Goal: Task Accomplishment & Management: Complete application form

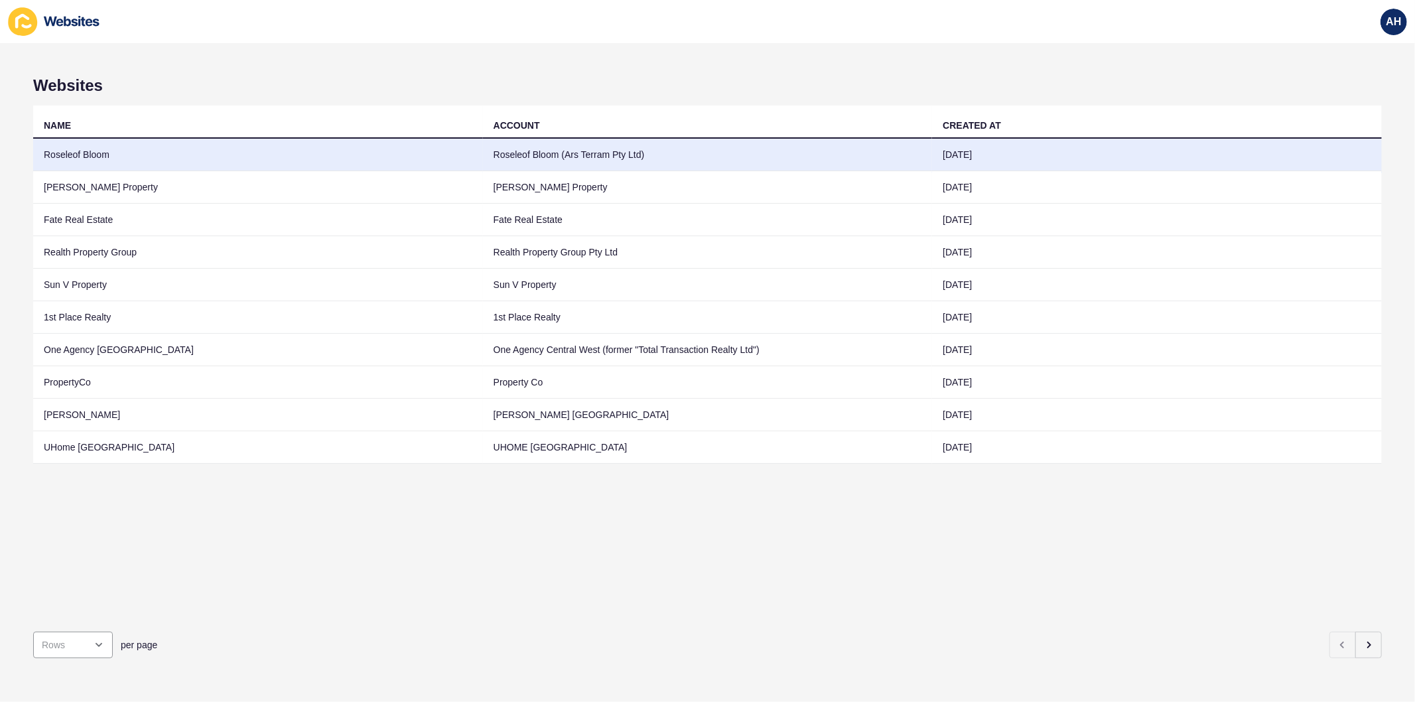
click at [585, 155] on td "Roseleof Bloom (Ars Terram Pty Ltd)" at bounding box center [708, 155] width 450 height 33
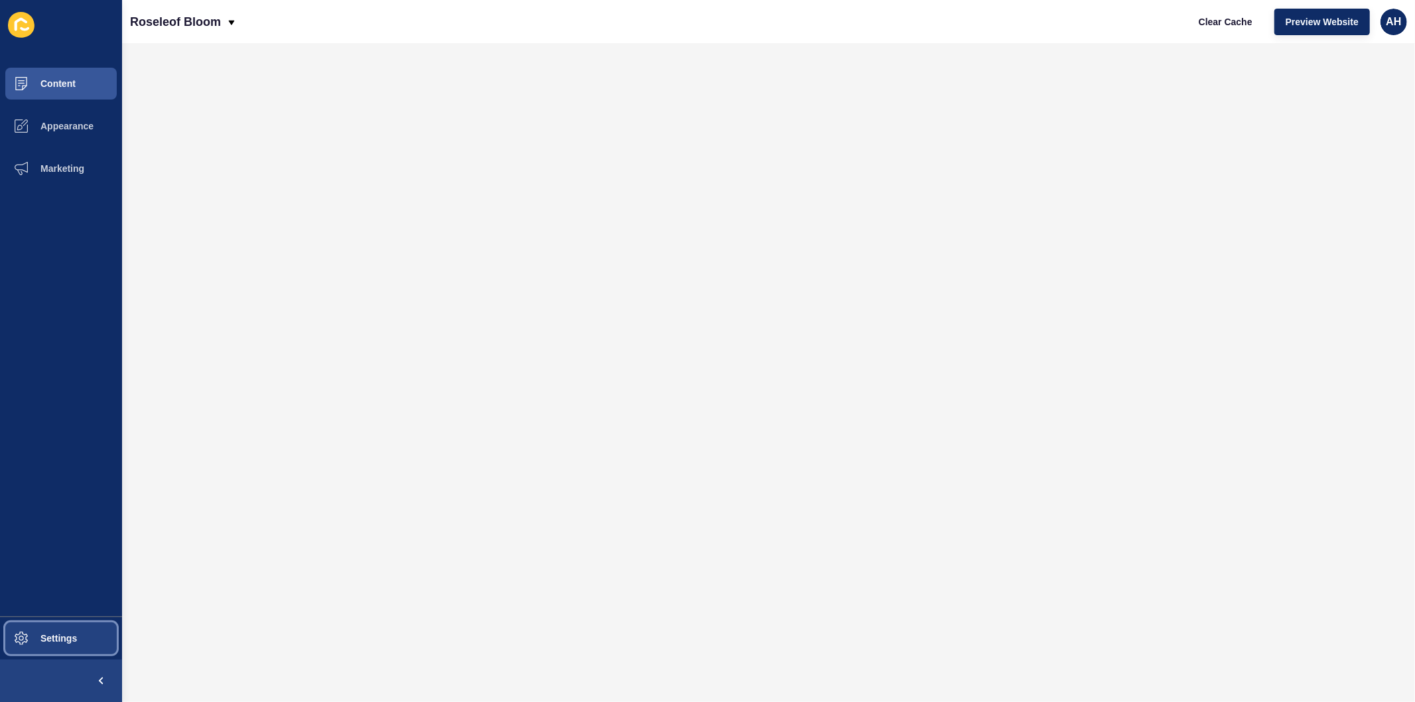
click at [60, 645] on button "Settings" at bounding box center [61, 638] width 122 height 42
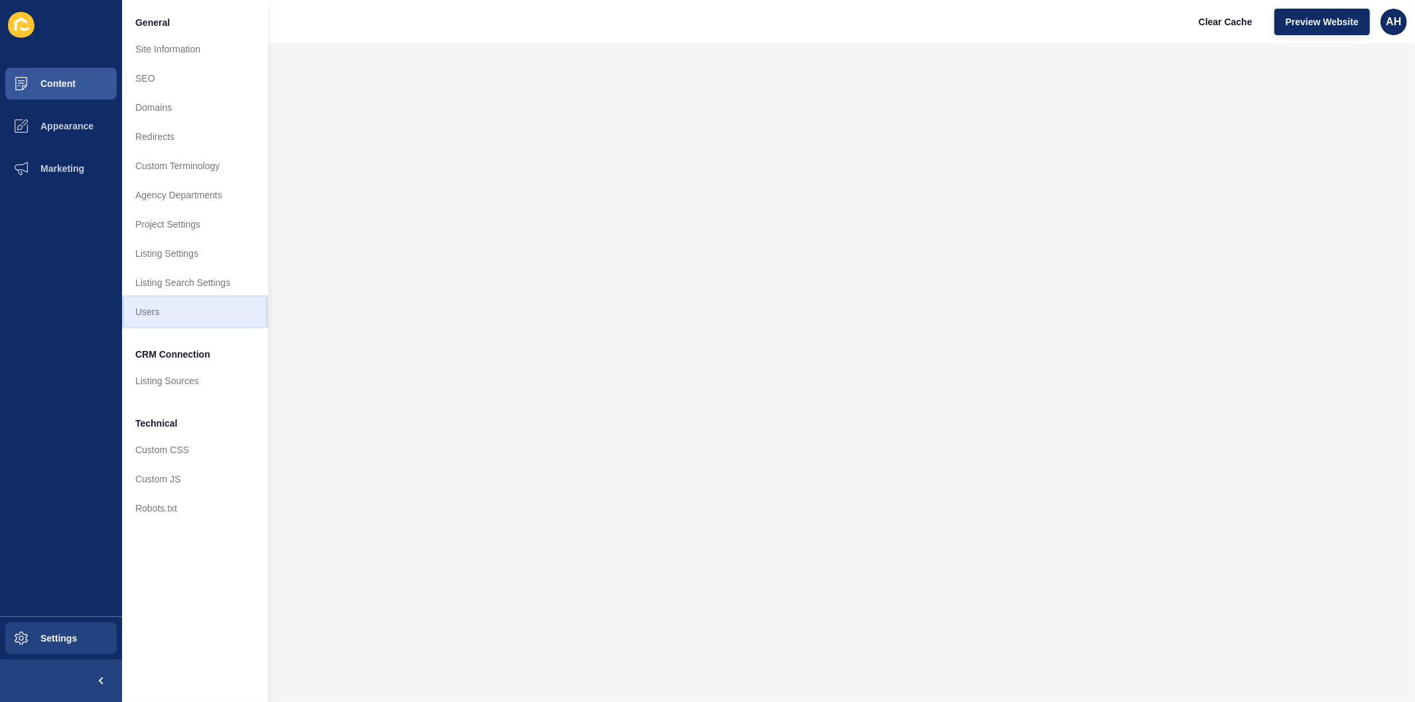
click at [156, 309] on link "Users" at bounding box center [195, 311] width 146 height 29
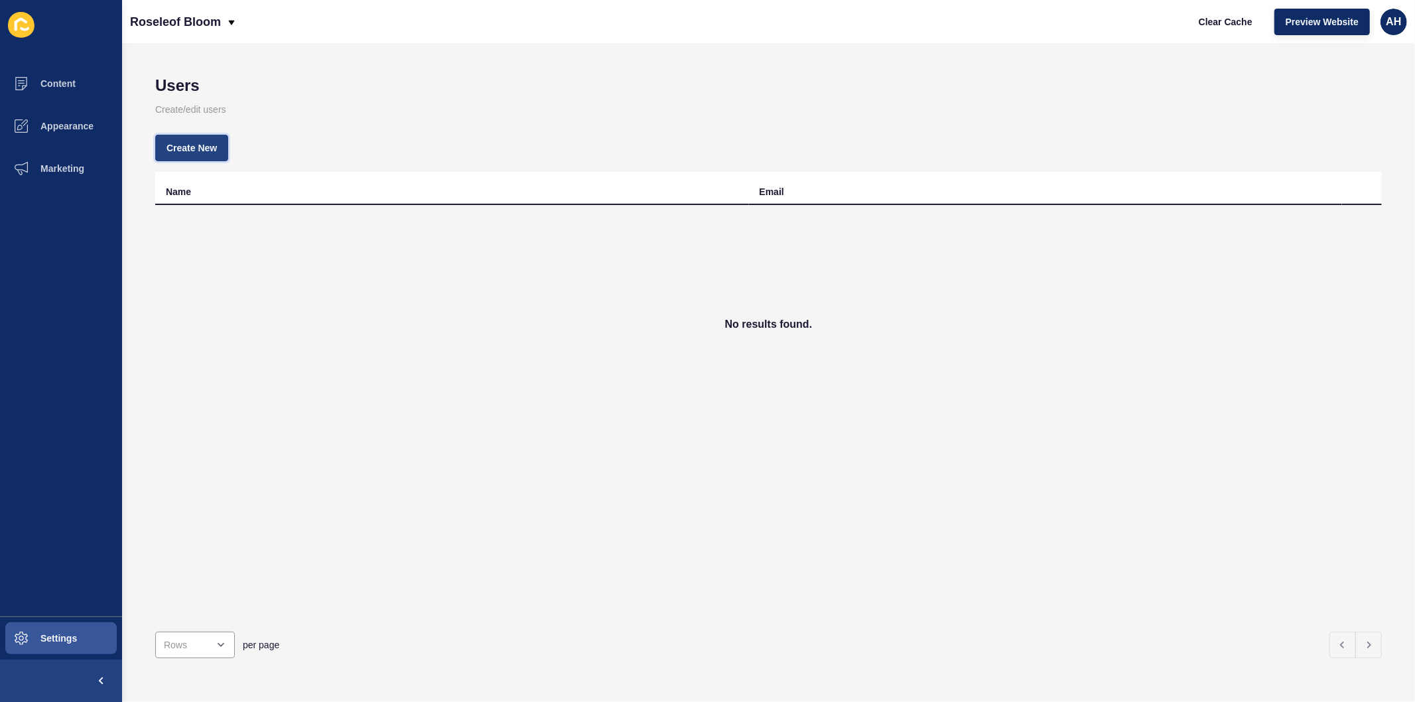
click at [190, 157] on button "Create New" at bounding box center [191, 148] width 73 height 27
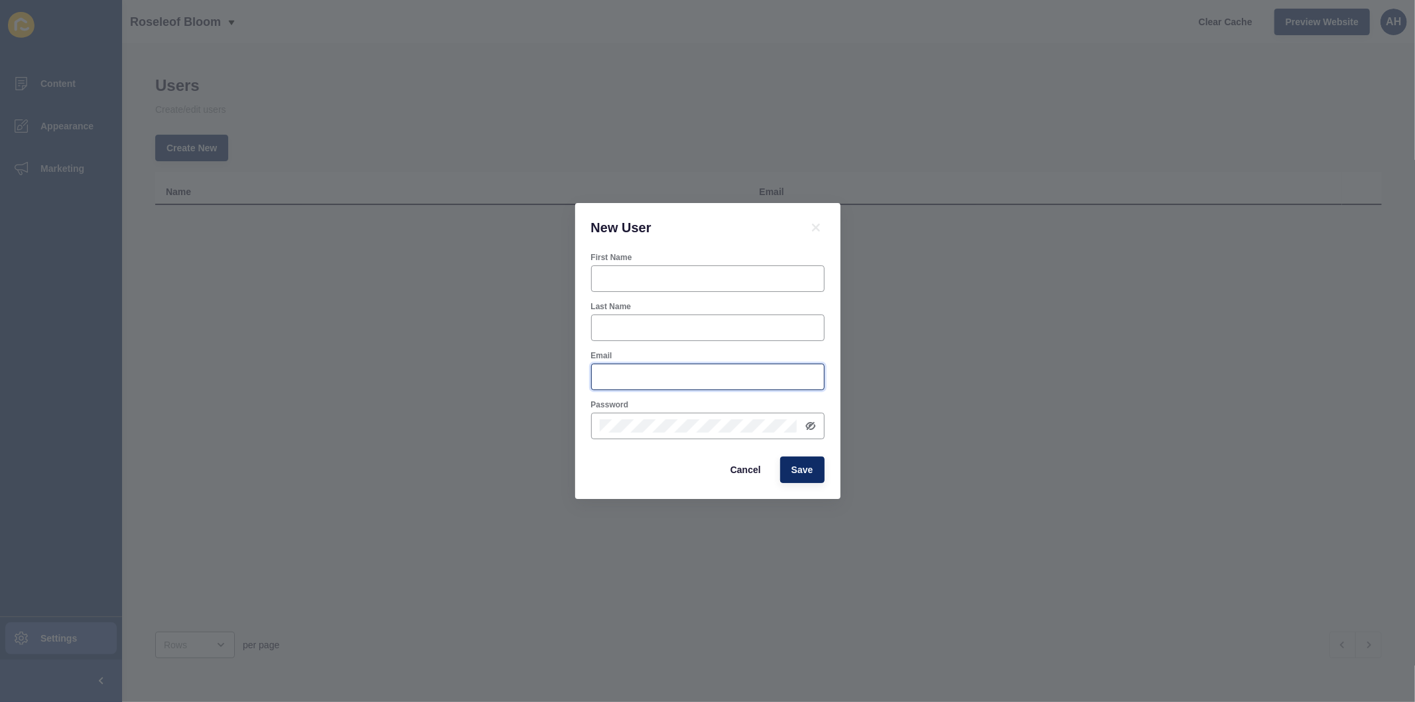
type input "[PERSON_NAME][EMAIL_ADDRESS][PERSON_NAME][DOMAIN_NAME]"
click at [633, 272] on input "First Name" at bounding box center [708, 278] width 216 height 13
type input "[PERSON_NAME]"
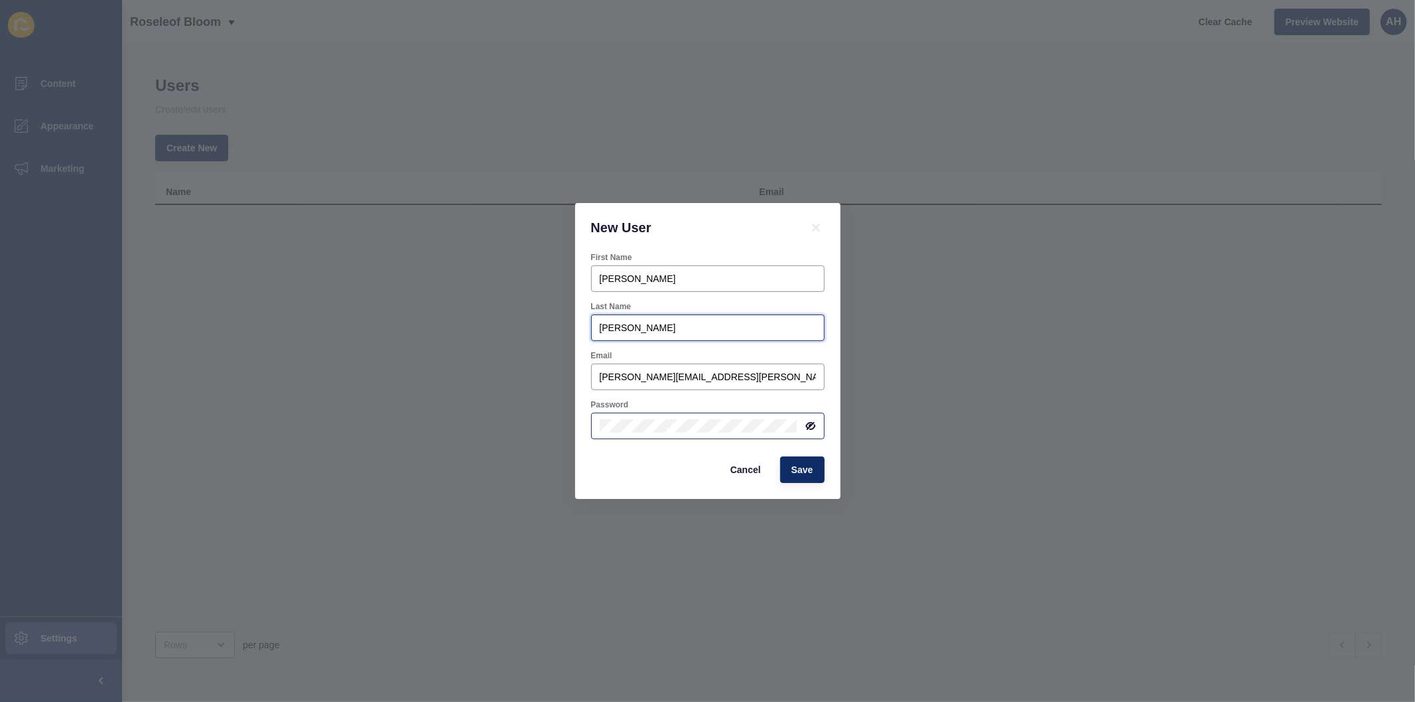
type input "[PERSON_NAME]"
click at [810, 423] on icon at bounding box center [809, 426] width 7 height 6
click at [584, 474] on div "First Name [PERSON_NAME] Last Name [PERSON_NAME] [PERSON_NAME][EMAIL_ADDRESS][P…" at bounding box center [707, 375] width 265 height 247
click at [790, 471] on button "Save" at bounding box center [802, 469] width 44 height 27
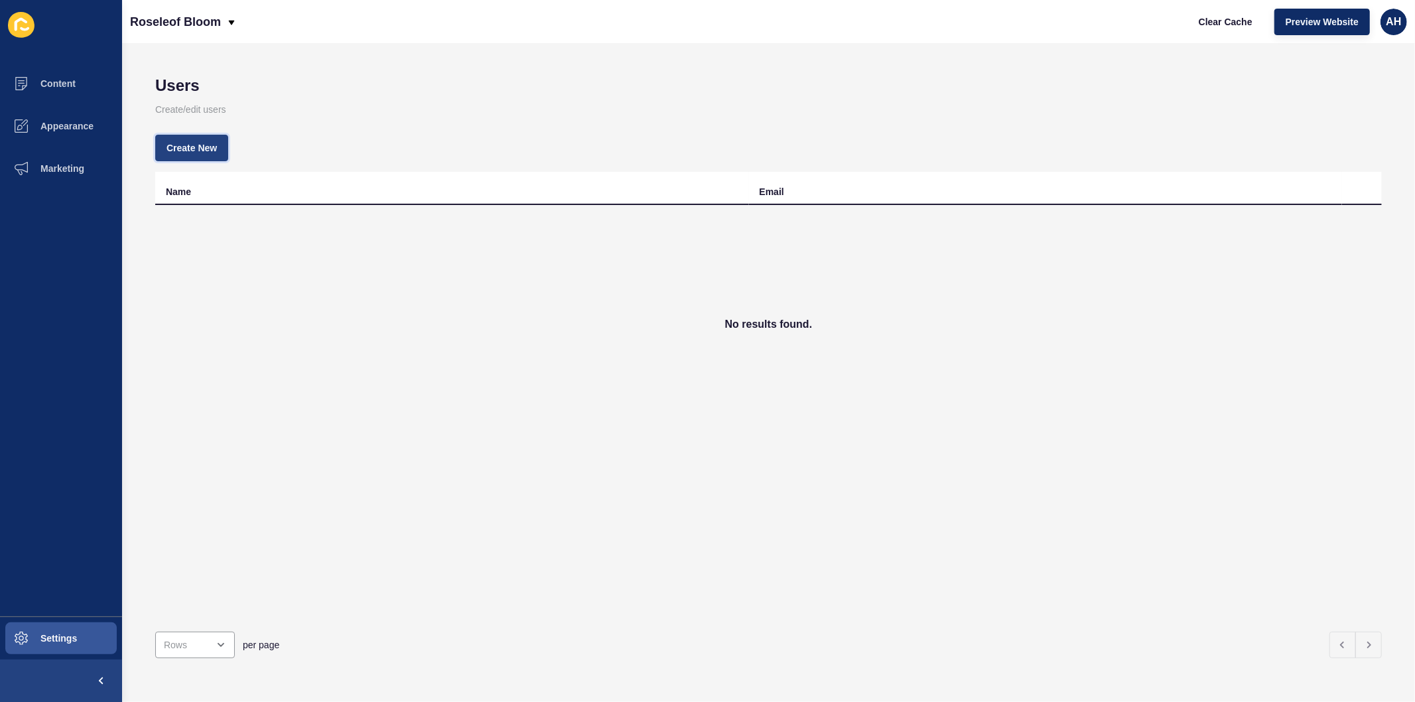
click at [210, 151] on span "Create New" at bounding box center [192, 147] width 50 height 13
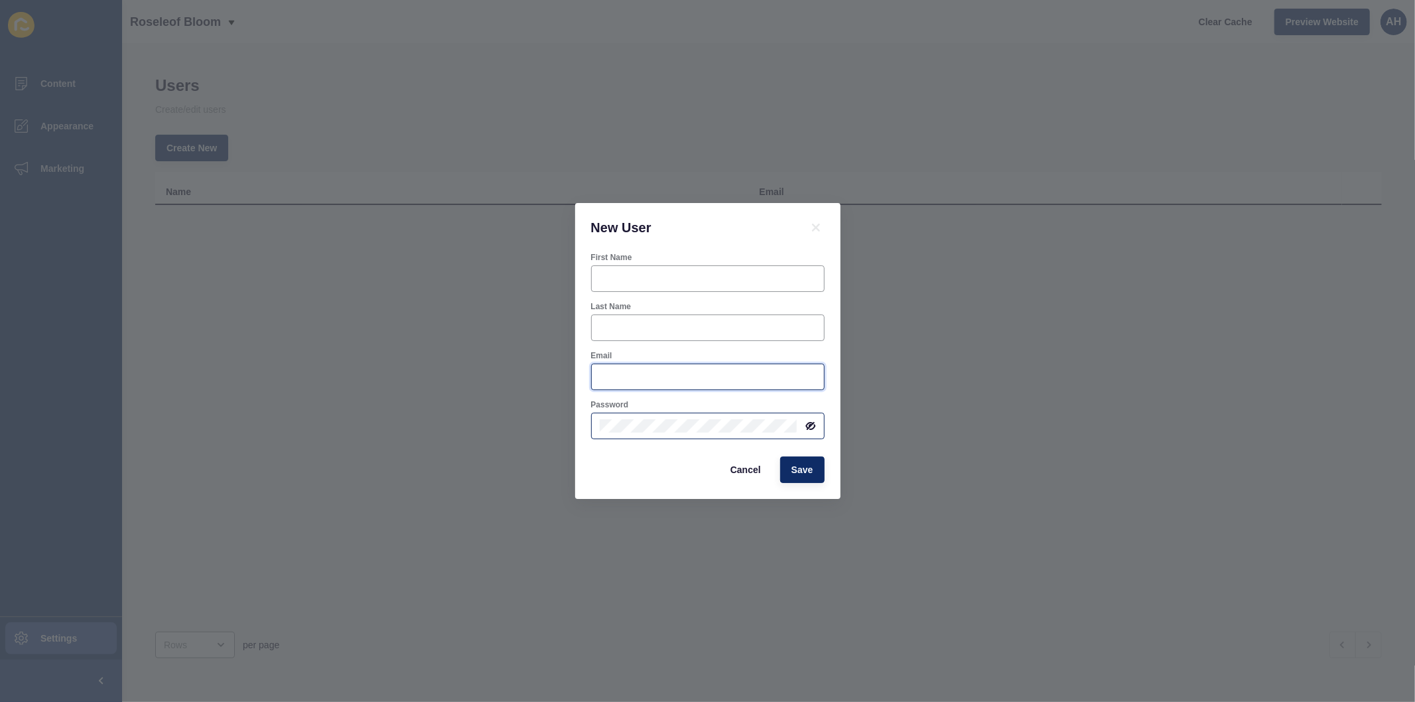
type input "[PERSON_NAME][EMAIL_ADDRESS][PERSON_NAME][DOMAIN_NAME]"
click at [811, 425] on icon at bounding box center [811, 426] width 8 height 7
click at [639, 277] on input "First Name" at bounding box center [708, 278] width 216 height 13
click at [640, 279] on input "Damon Angelo" at bounding box center [708, 278] width 216 height 13
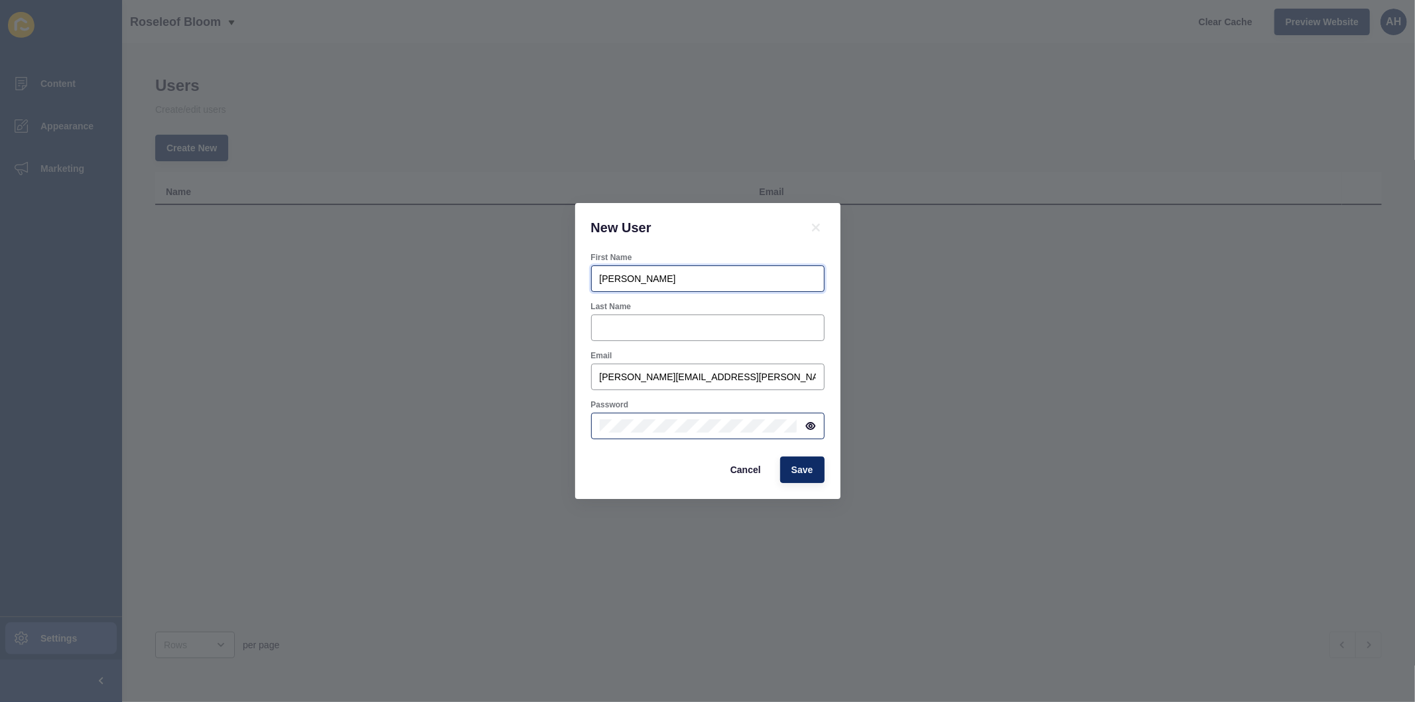
type input "[PERSON_NAME]"
click at [754, 375] on input "[PERSON_NAME][EMAIL_ADDRESS][PERSON_NAME][DOMAIN_NAME]" at bounding box center [708, 376] width 216 height 13
paste input "Dam0nPassword01"
type input "Dam0nPassword01"
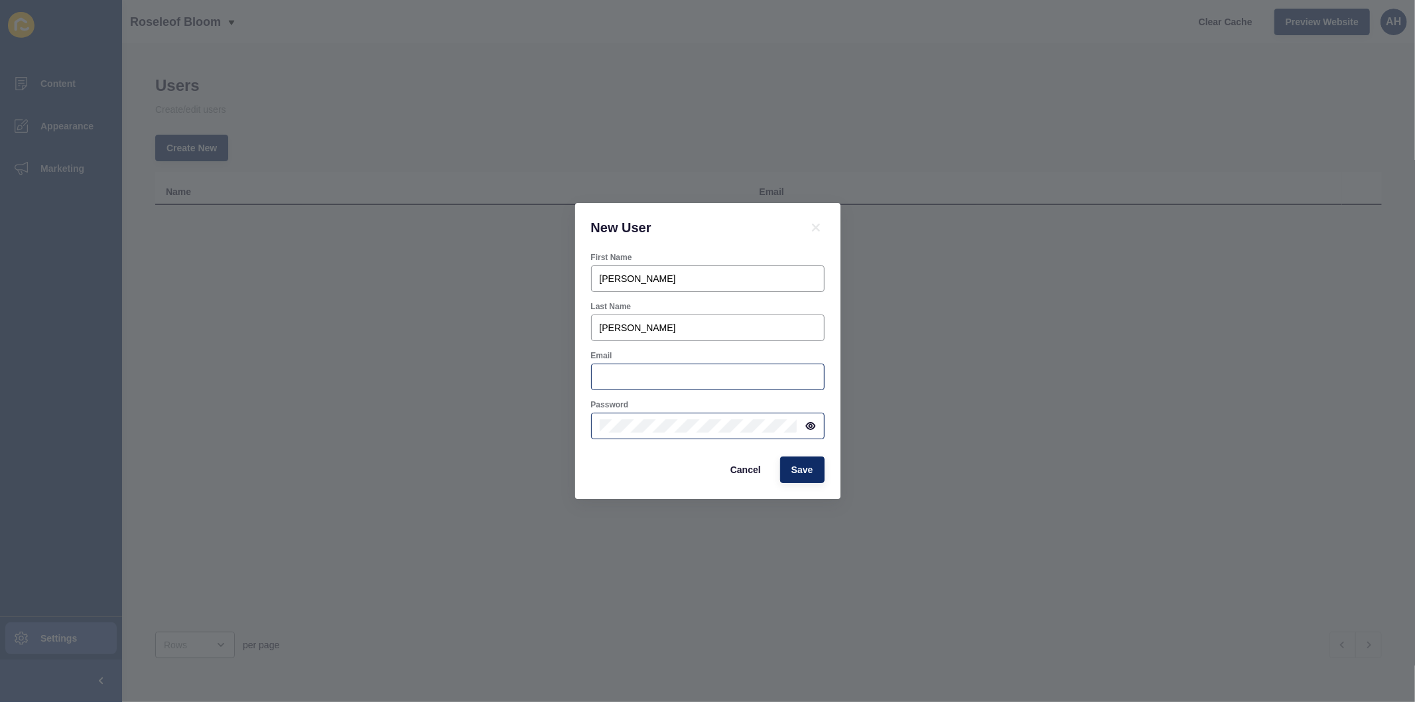
click at [614, 368] on div at bounding box center [708, 377] width 234 height 27
paste input "damon@roseleofbloom.com.au"
type input "damon@roseleofbloom.com.au"
click at [884, 403] on div "New User First Name Damon Last Name Angelo Email damon@roseleofbloom.com.au Pas…" at bounding box center [707, 351] width 1415 height 702
click at [1026, 449] on div "New User First Name Damon Last Name Angelo Email damon@roseleofbloom.com.au Pas…" at bounding box center [707, 351] width 1415 height 702
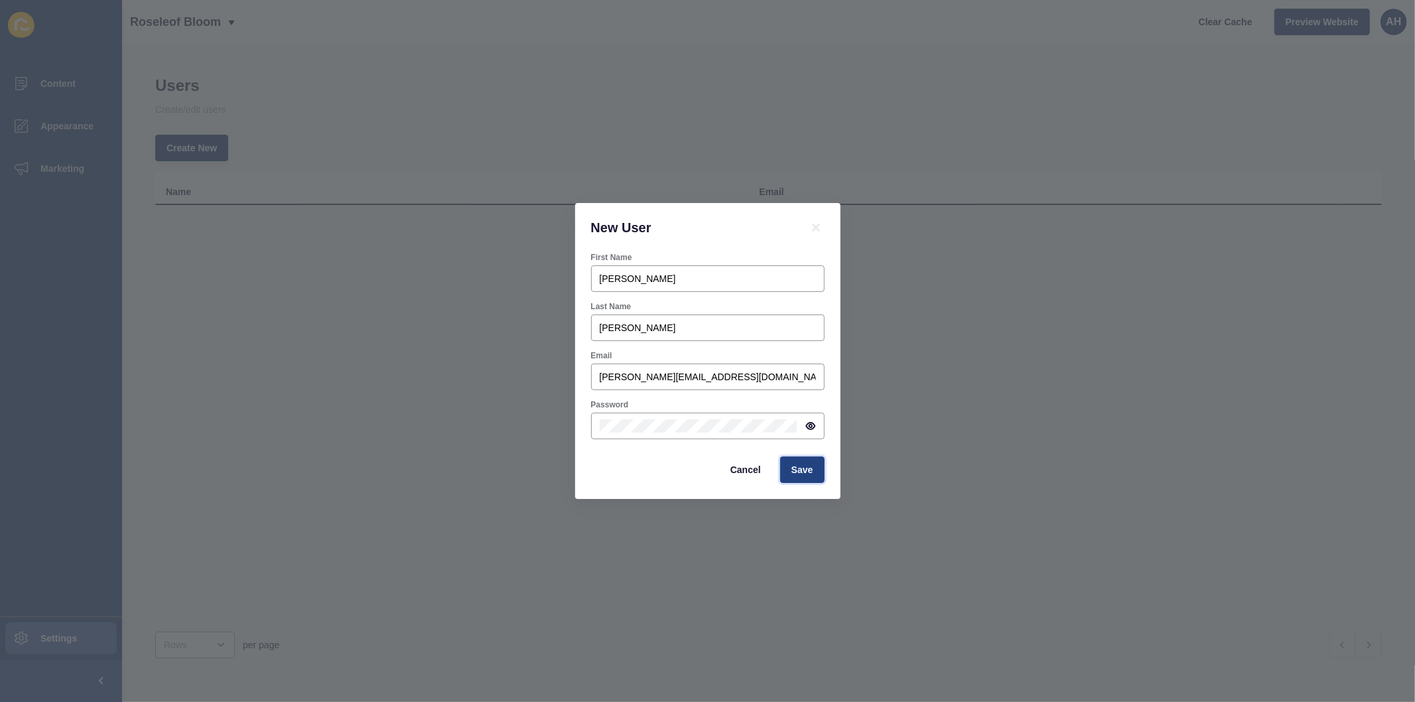
click at [798, 467] on span "Save" at bounding box center [803, 469] width 22 height 13
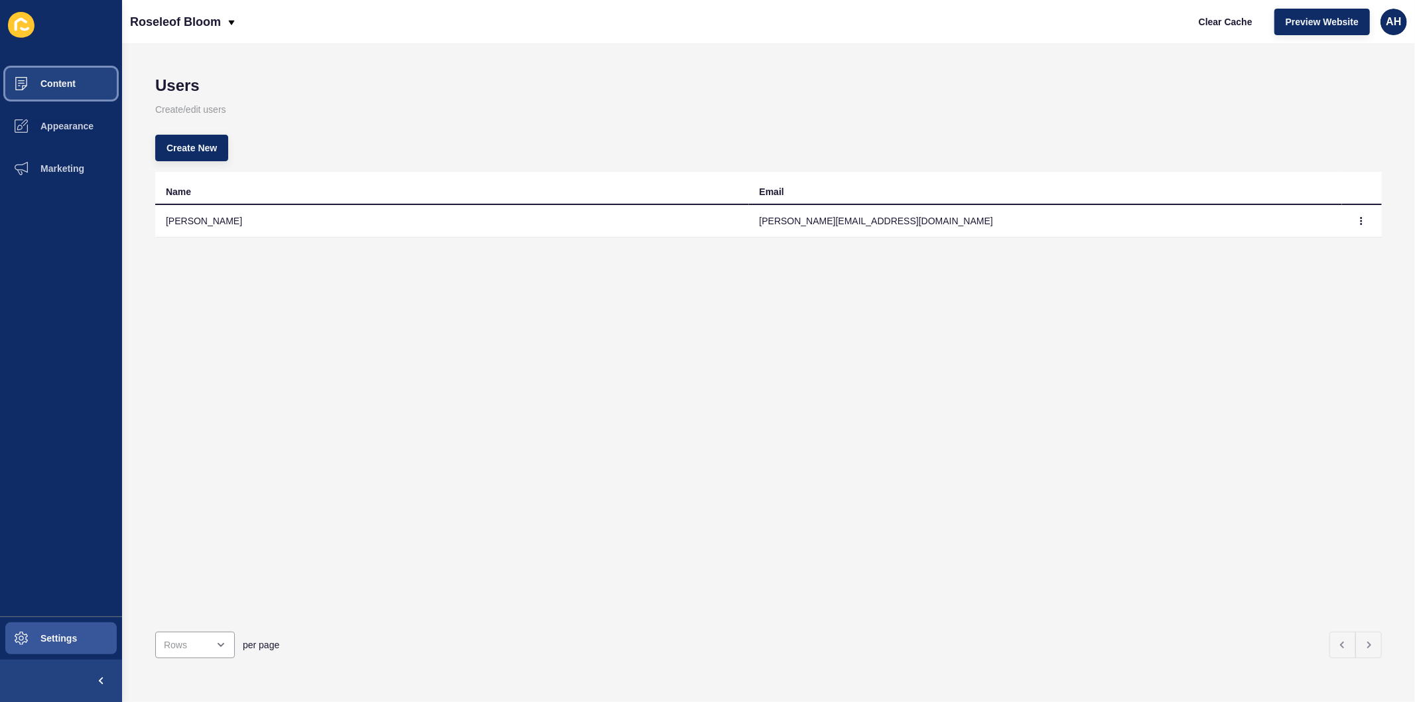
click at [57, 72] on button "Content" at bounding box center [61, 83] width 122 height 42
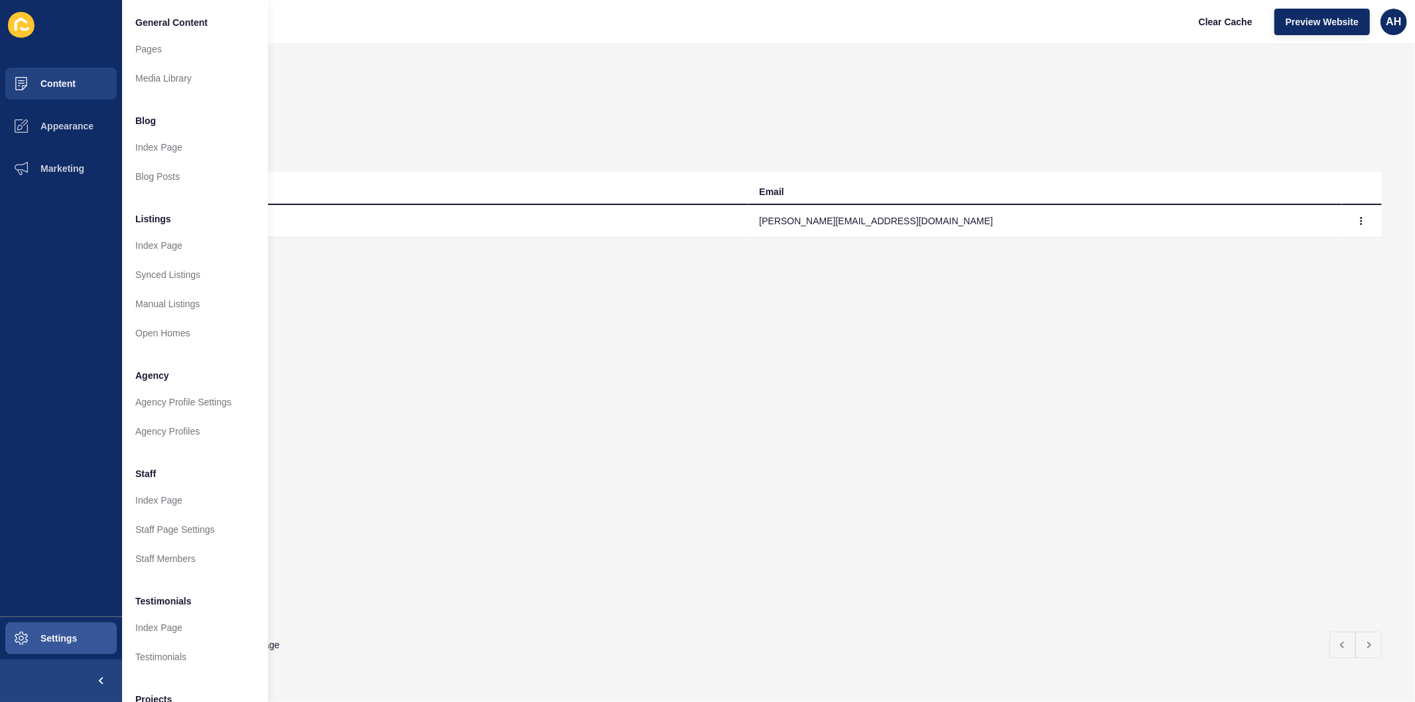
click at [576, 443] on div "Name Email Damon Angelo damon@roseleofbloom.com.au" at bounding box center [768, 396] width 1227 height 449
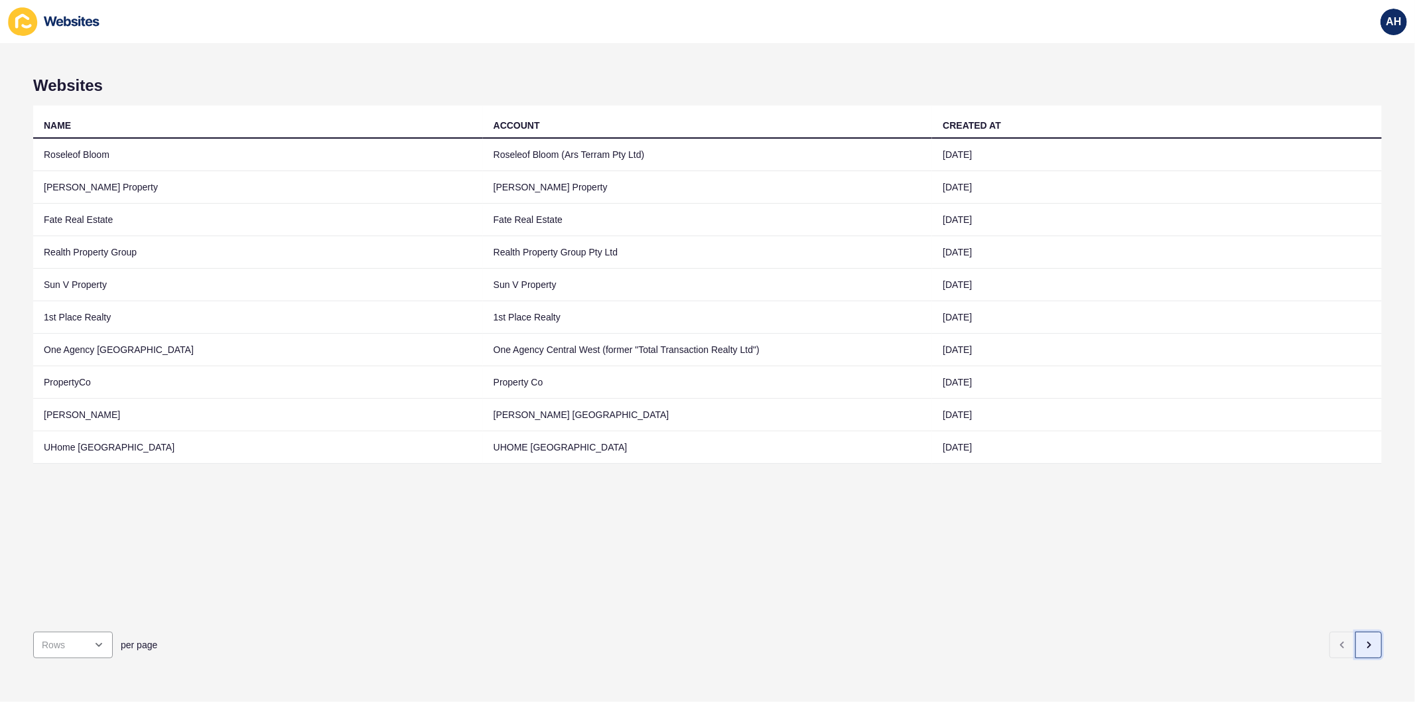
click at [1358, 644] on button "button" at bounding box center [1368, 645] width 27 height 27
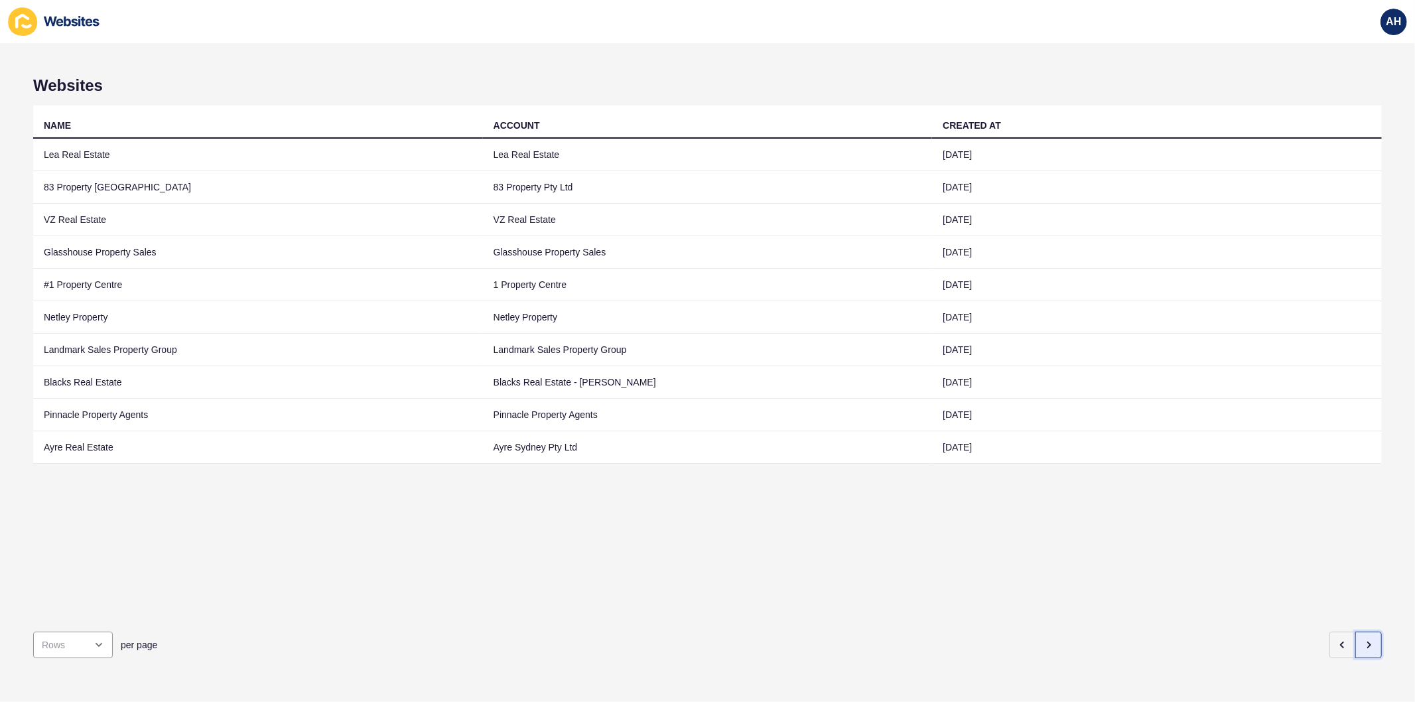
click at [1363, 640] on icon "button" at bounding box center [1368, 645] width 11 height 11
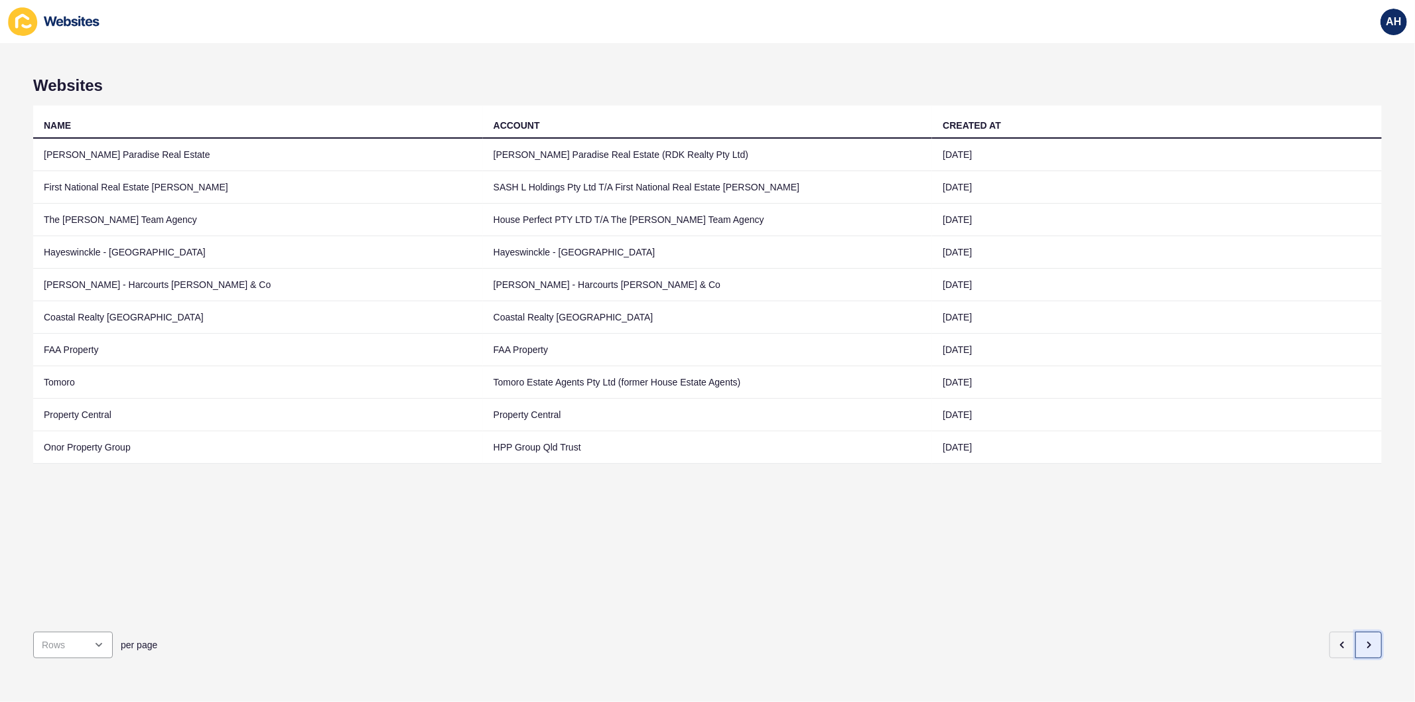
click at [1363, 640] on icon "button" at bounding box center [1368, 645] width 11 height 11
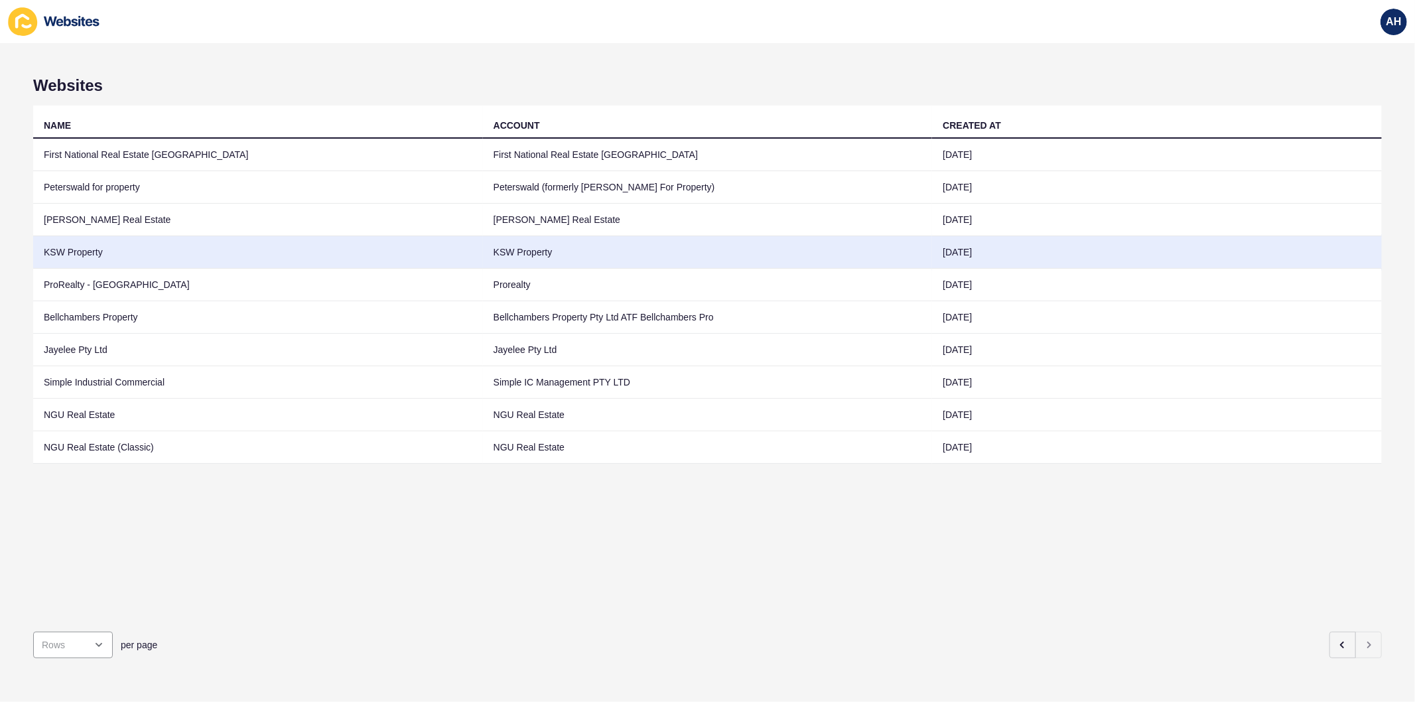
click at [513, 255] on td "KSW Property" at bounding box center [708, 252] width 450 height 33
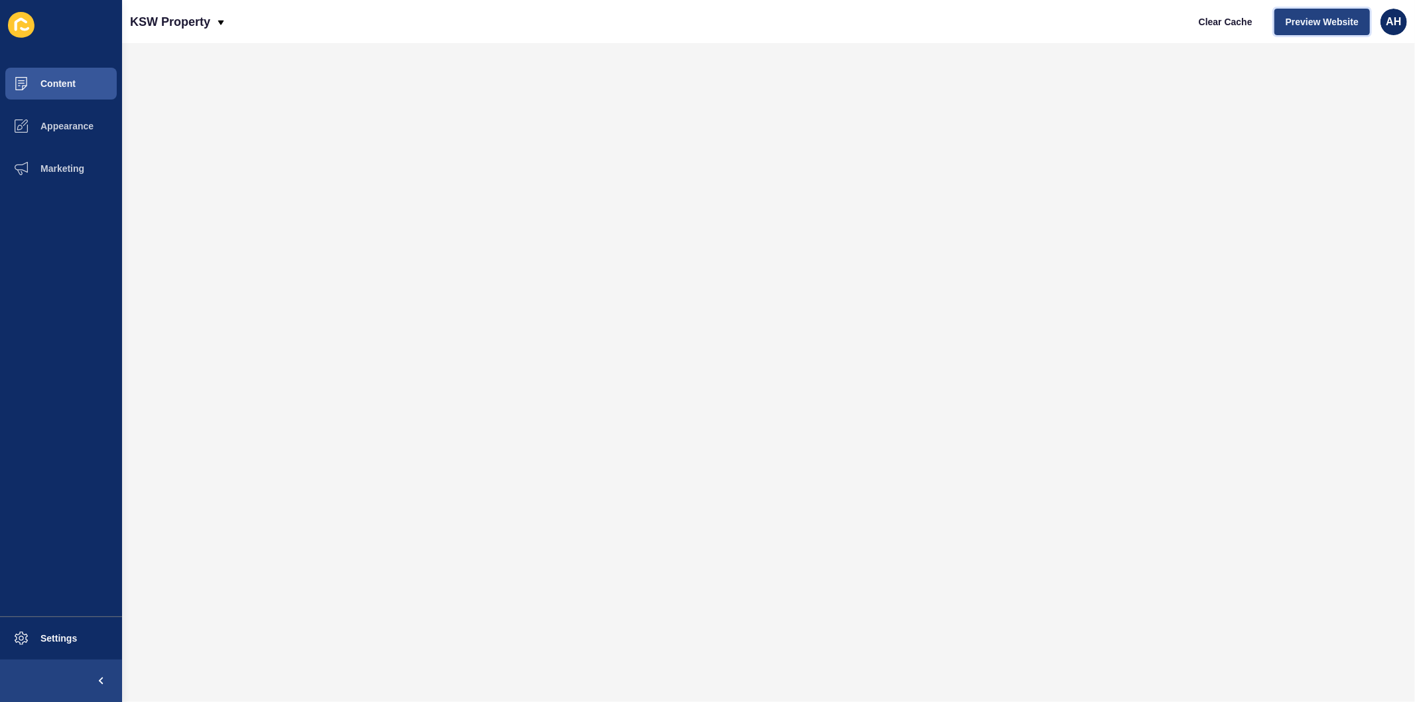
click at [1342, 18] on span "Preview Website" at bounding box center [1322, 21] width 73 height 13
